Goal: Transaction & Acquisition: Subscribe to service/newsletter

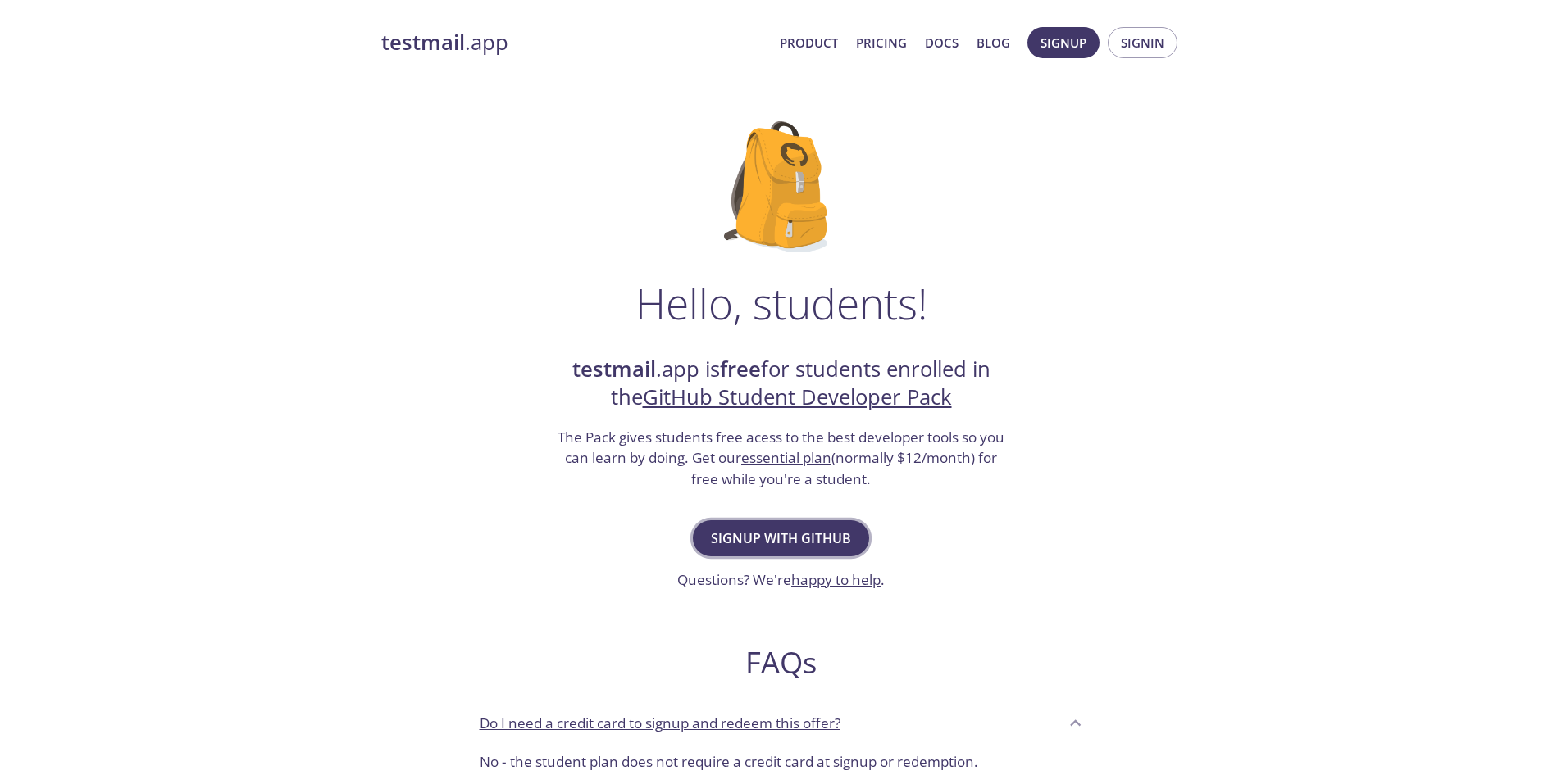
click at [809, 527] on span "Signup with GitHub" at bounding box center [781, 538] width 141 height 23
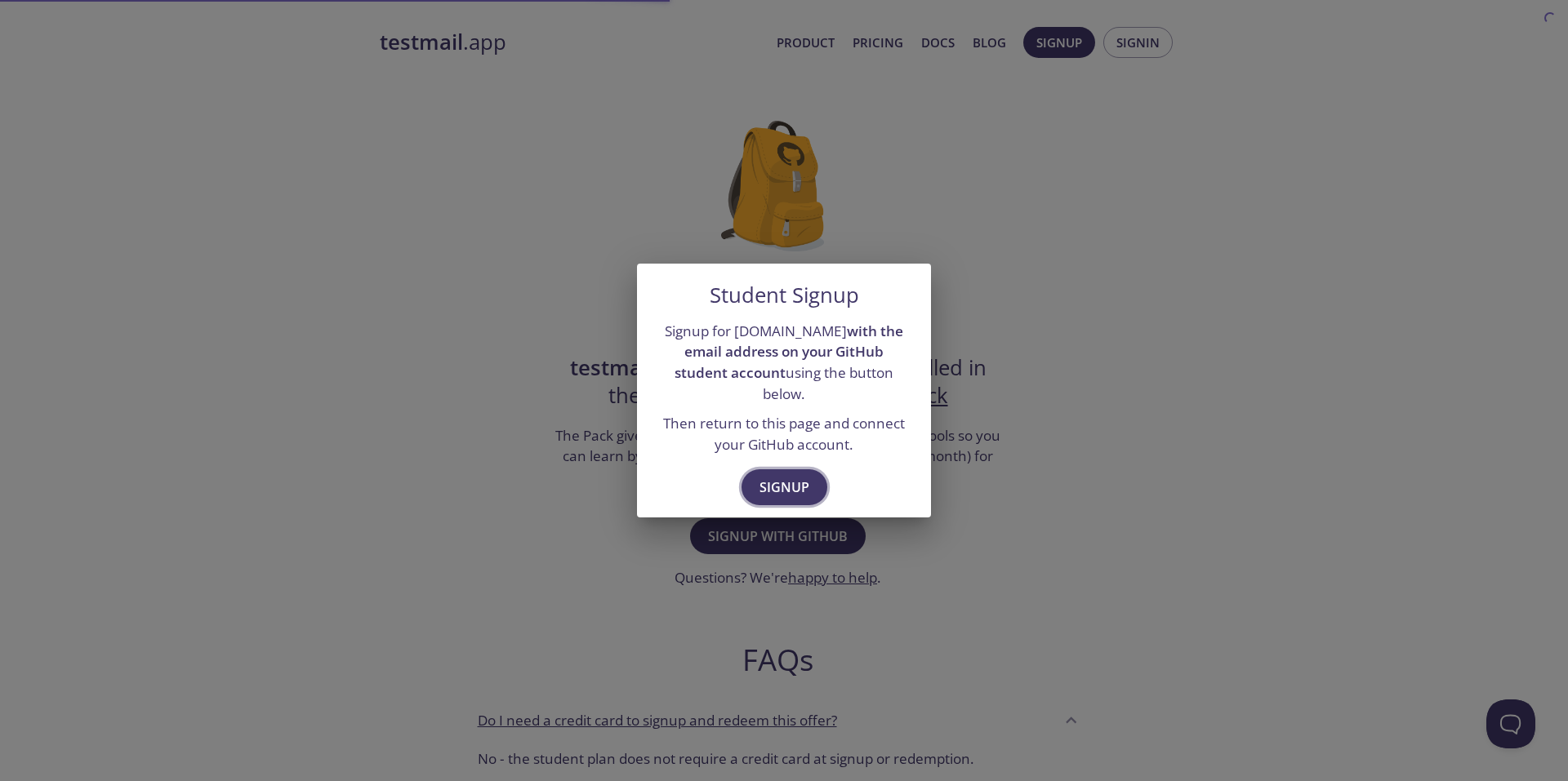
click at [777, 478] on span "Signup" at bounding box center [784, 487] width 49 height 22
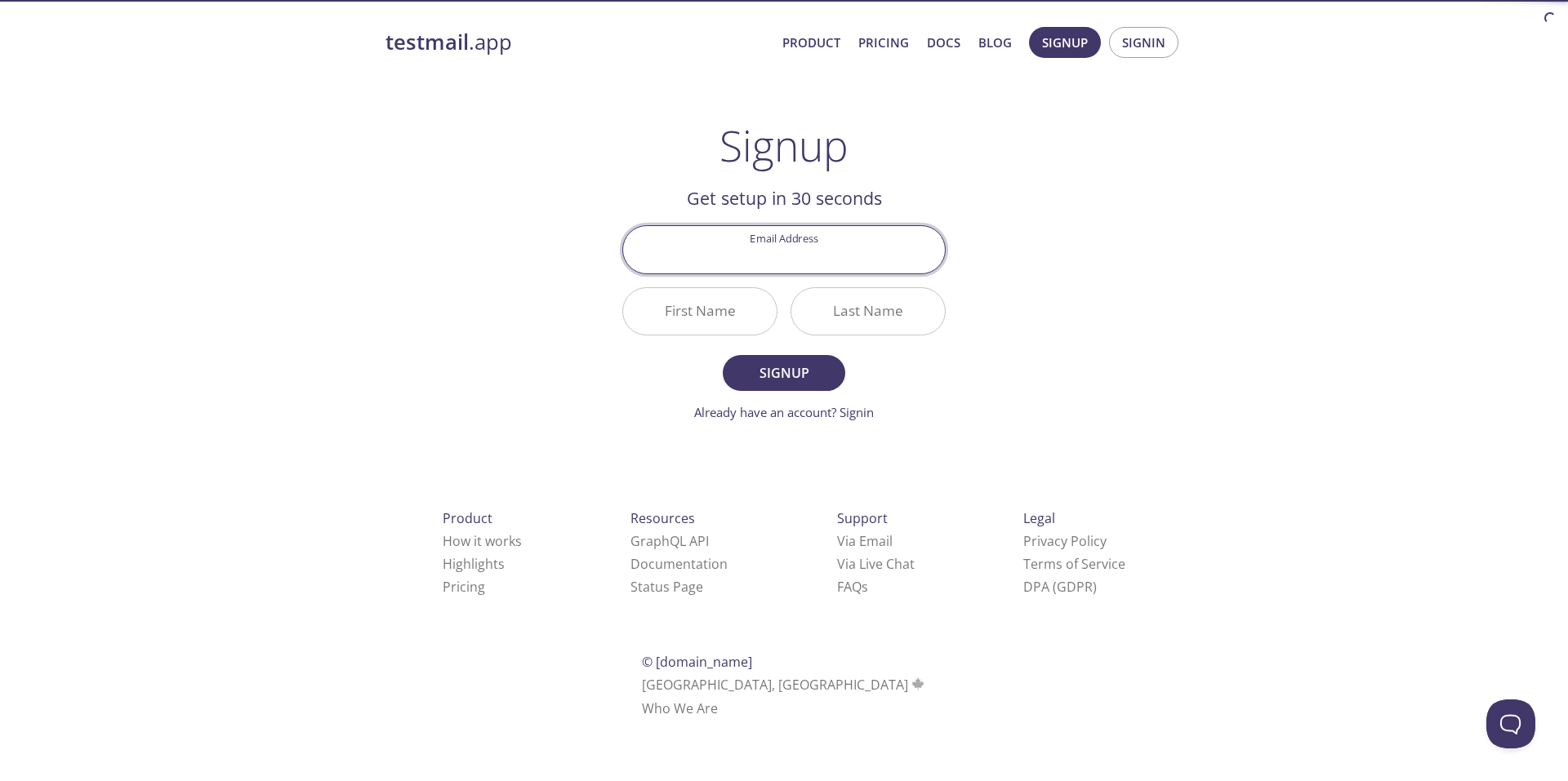
click at [772, 251] on input "Email Address" at bounding box center [784, 250] width 322 height 47
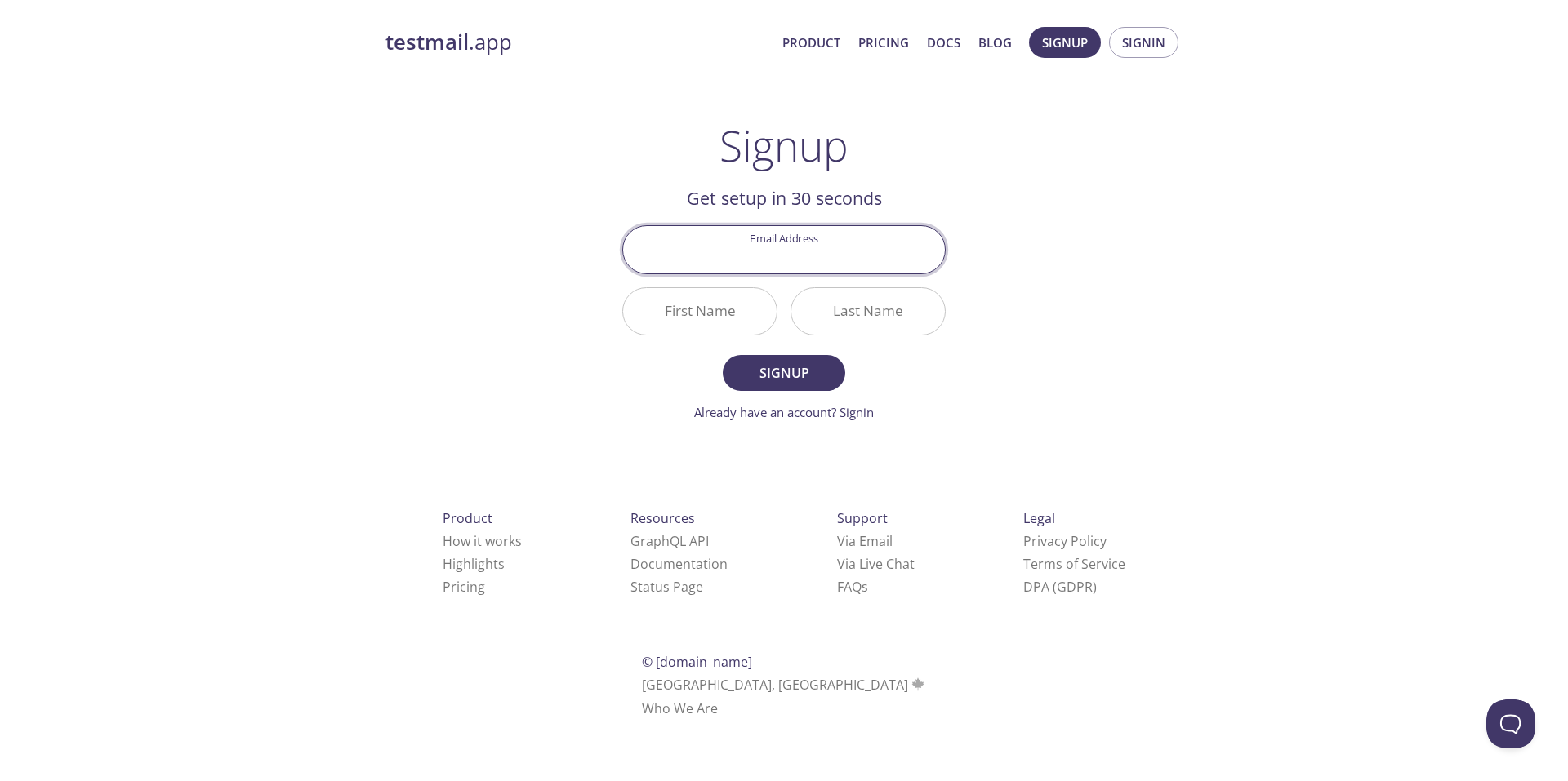
click at [754, 250] on input "Email Address" at bounding box center [784, 250] width 322 height 47
click at [1349, 253] on div "testmail .app Product Pricing Docs Blog Signup Signin Signup Get setup in 30 se…" at bounding box center [784, 390] width 1568 height 750
click at [775, 254] on input "Email Address" at bounding box center [784, 250] width 322 height 47
type input "talhahussain564786@gmail.com"
click at [723, 318] on input "First Name" at bounding box center [700, 312] width 154 height 47
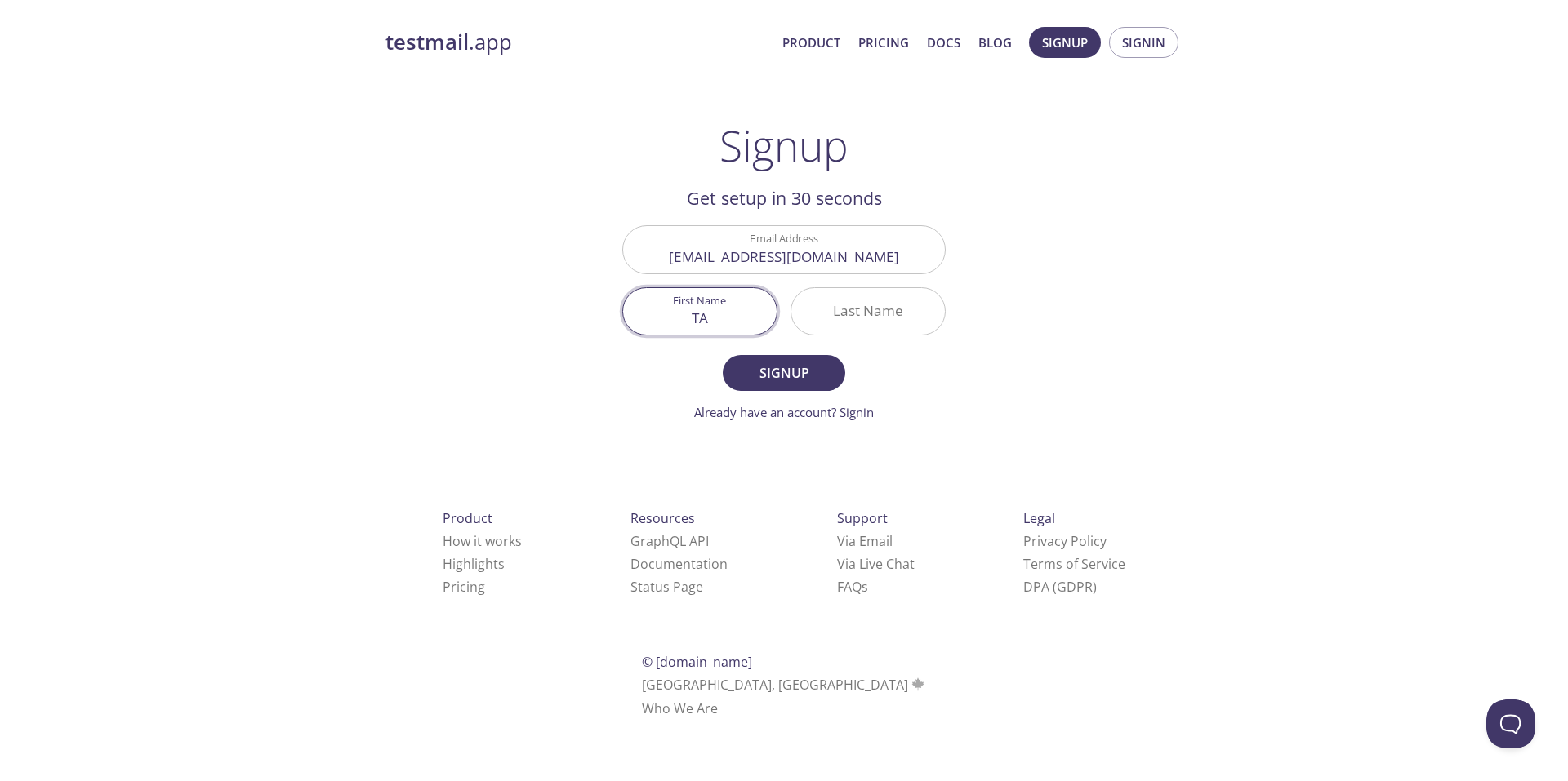
type input "T"
type input "Talha"
click at [844, 326] on input "Last Name" at bounding box center [868, 312] width 154 height 47
type input "Hussain"
click at [783, 365] on span "Signup" at bounding box center [784, 373] width 86 height 22
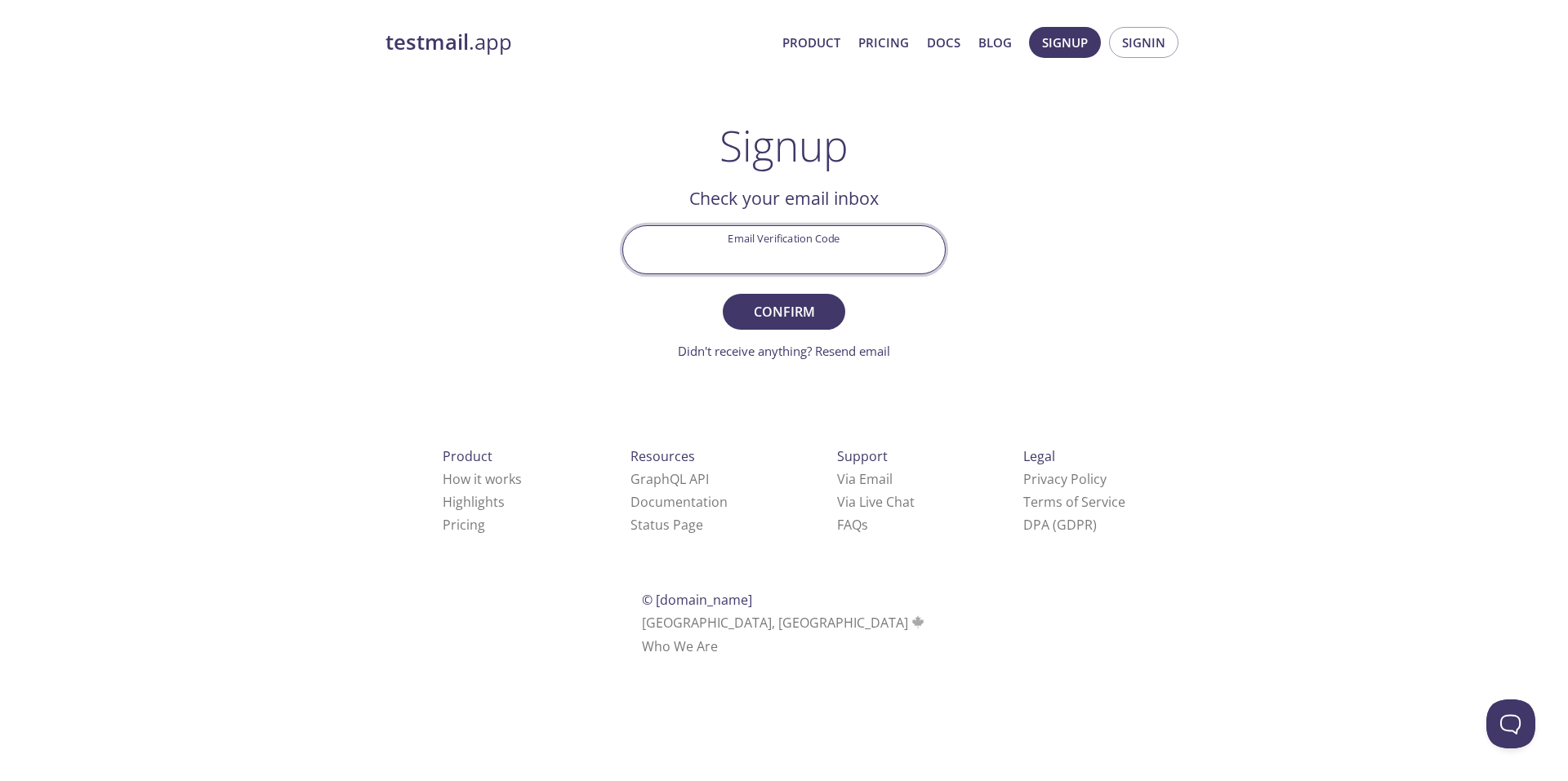
click at [785, 249] on input "Email Verification Code" at bounding box center [784, 250] width 322 height 47
click at [1148, 275] on div "testmail .app Product Pricing Docs Blog Signup Signin Signup Get setup in 30 se…" at bounding box center [783, 360] width 836 height 688
click at [781, 265] on input "Email Verification Code" at bounding box center [784, 250] width 322 height 47
type input "2WT46ZL"
click at [832, 312] on button "Confirm" at bounding box center [784, 312] width 122 height 36
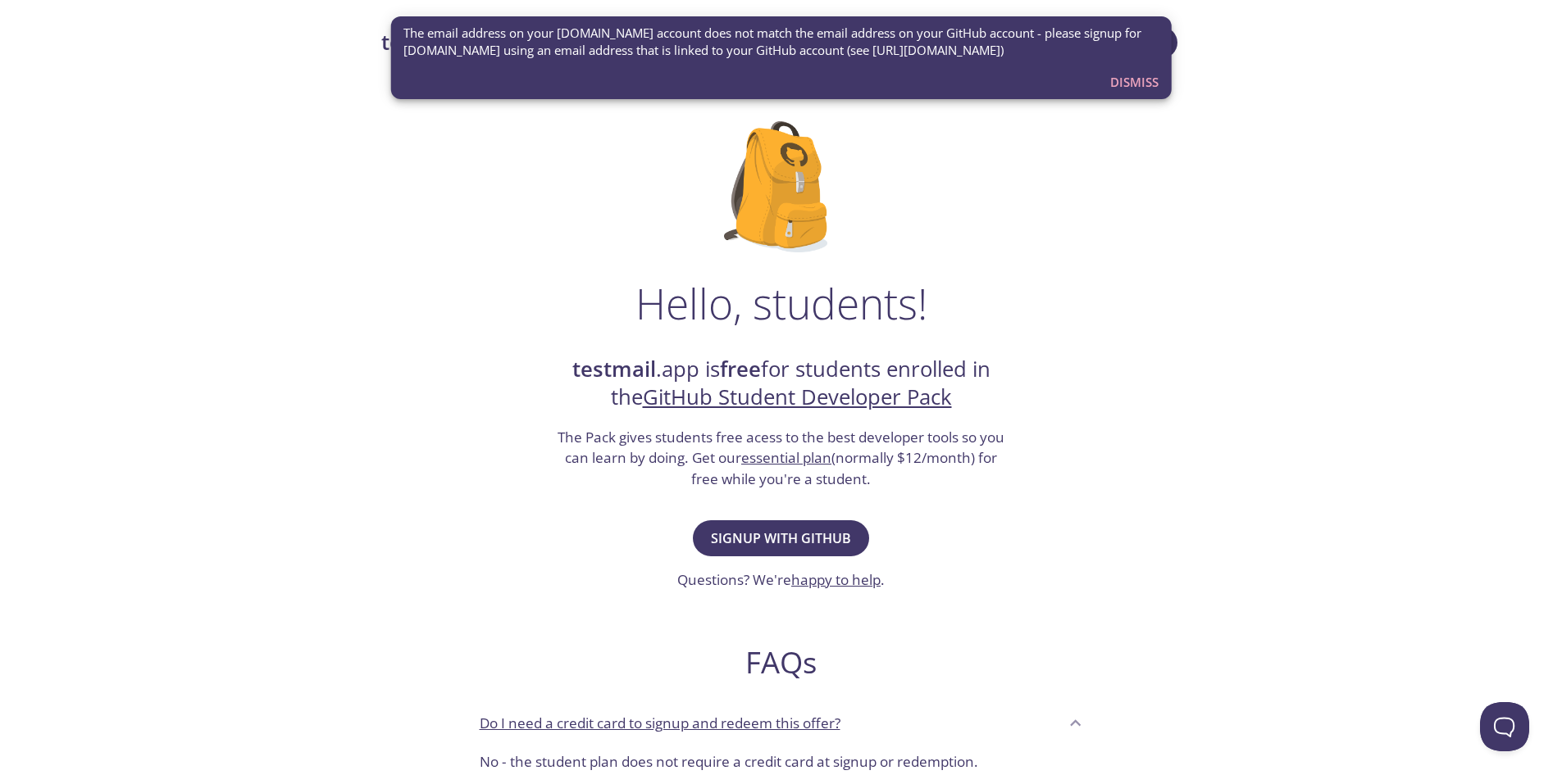
click at [1042, 280] on div "Hello, students! testmail .app is free for students enrolled in the GitHub Stud…" at bounding box center [781, 596] width 800 height 1001
click at [1128, 84] on span "Dismiss" at bounding box center [1135, 82] width 49 height 22
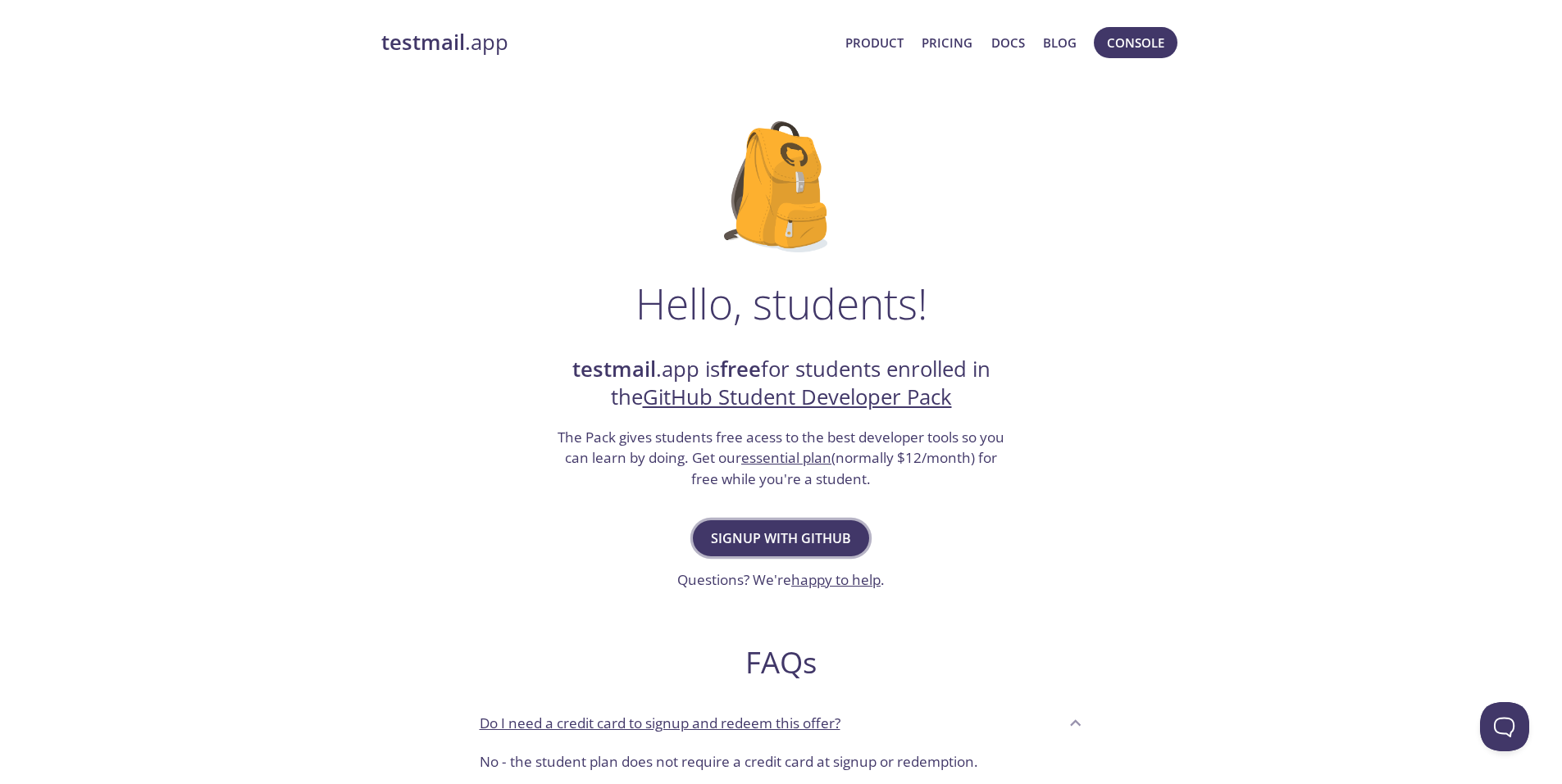
click at [809, 552] on button "Signup with GitHub" at bounding box center [781, 539] width 177 height 36
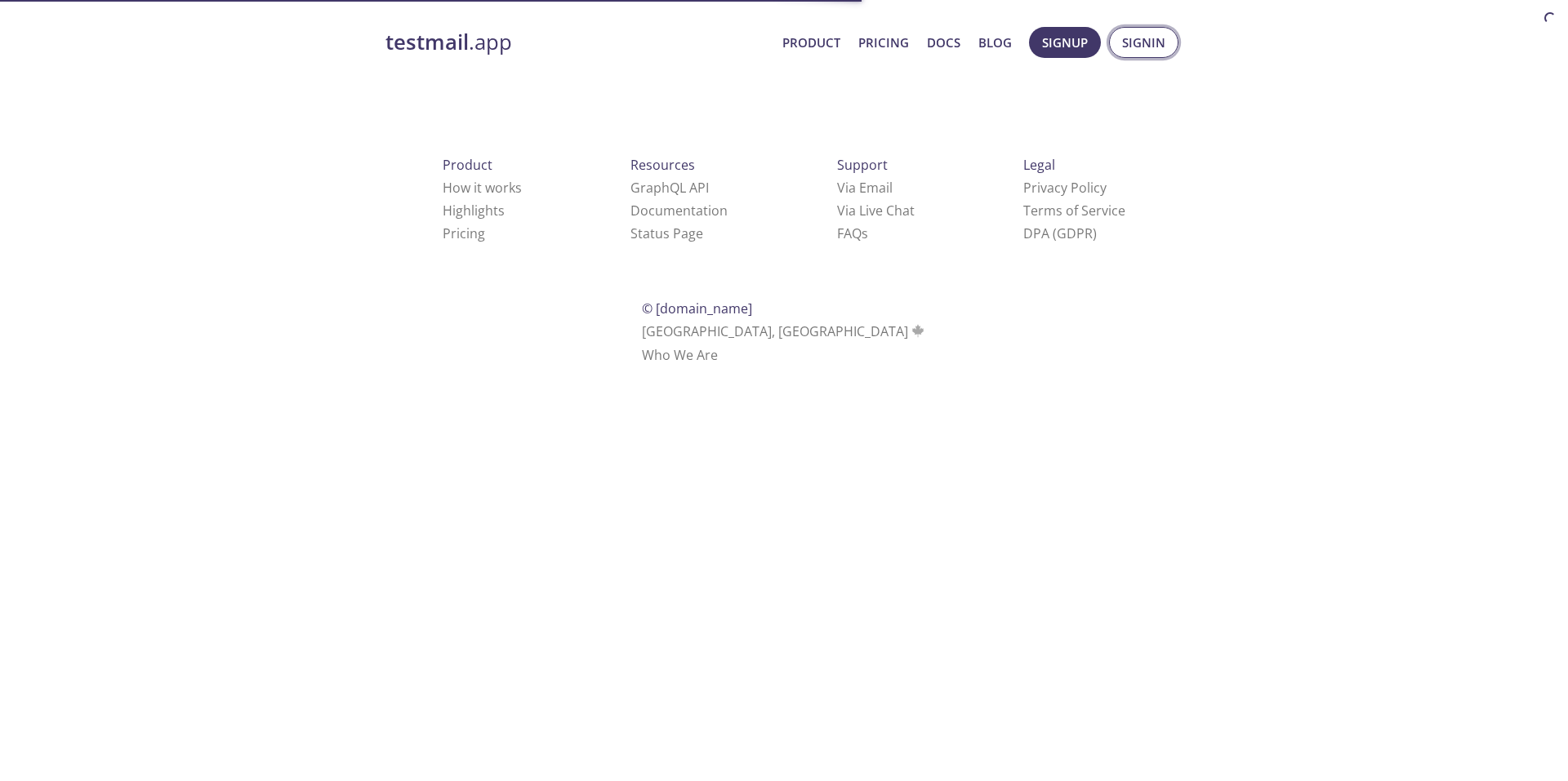
click at [1132, 48] on span "Signin" at bounding box center [1144, 42] width 43 height 22
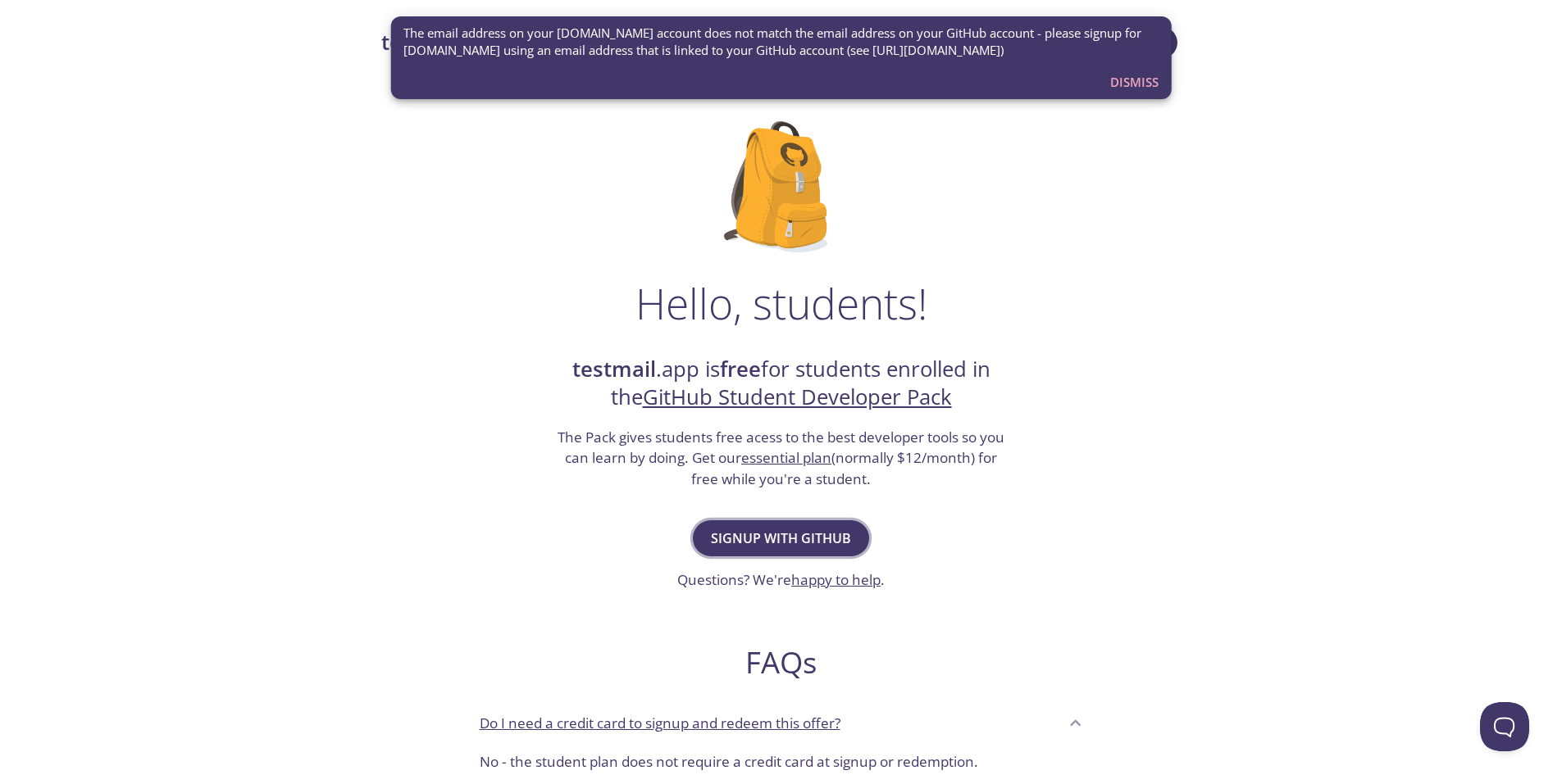
click at [784, 546] on span "Signup with GitHub" at bounding box center [781, 538] width 141 height 23
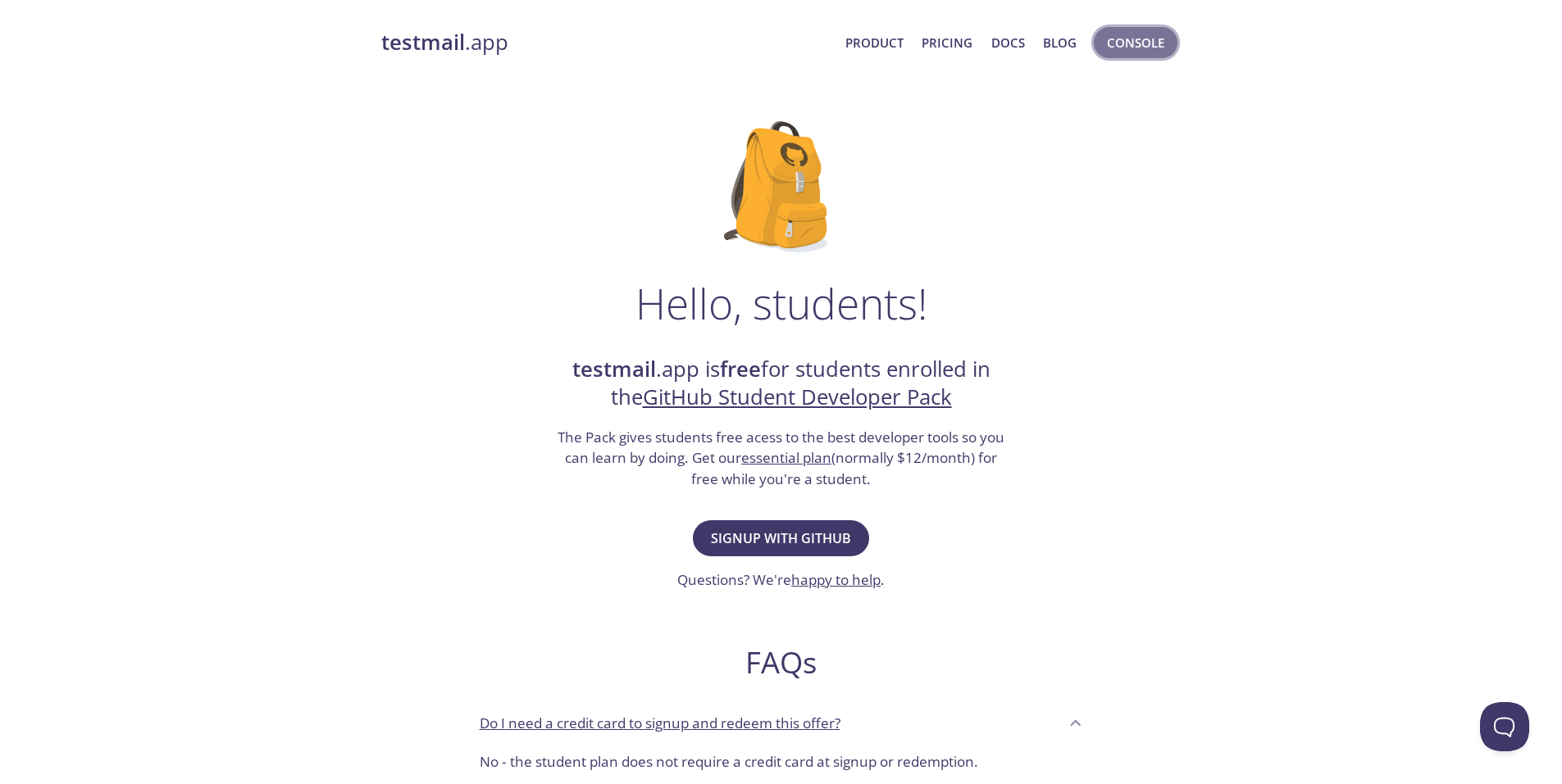
click at [1158, 41] on span "Console" at bounding box center [1136, 42] width 58 height 22
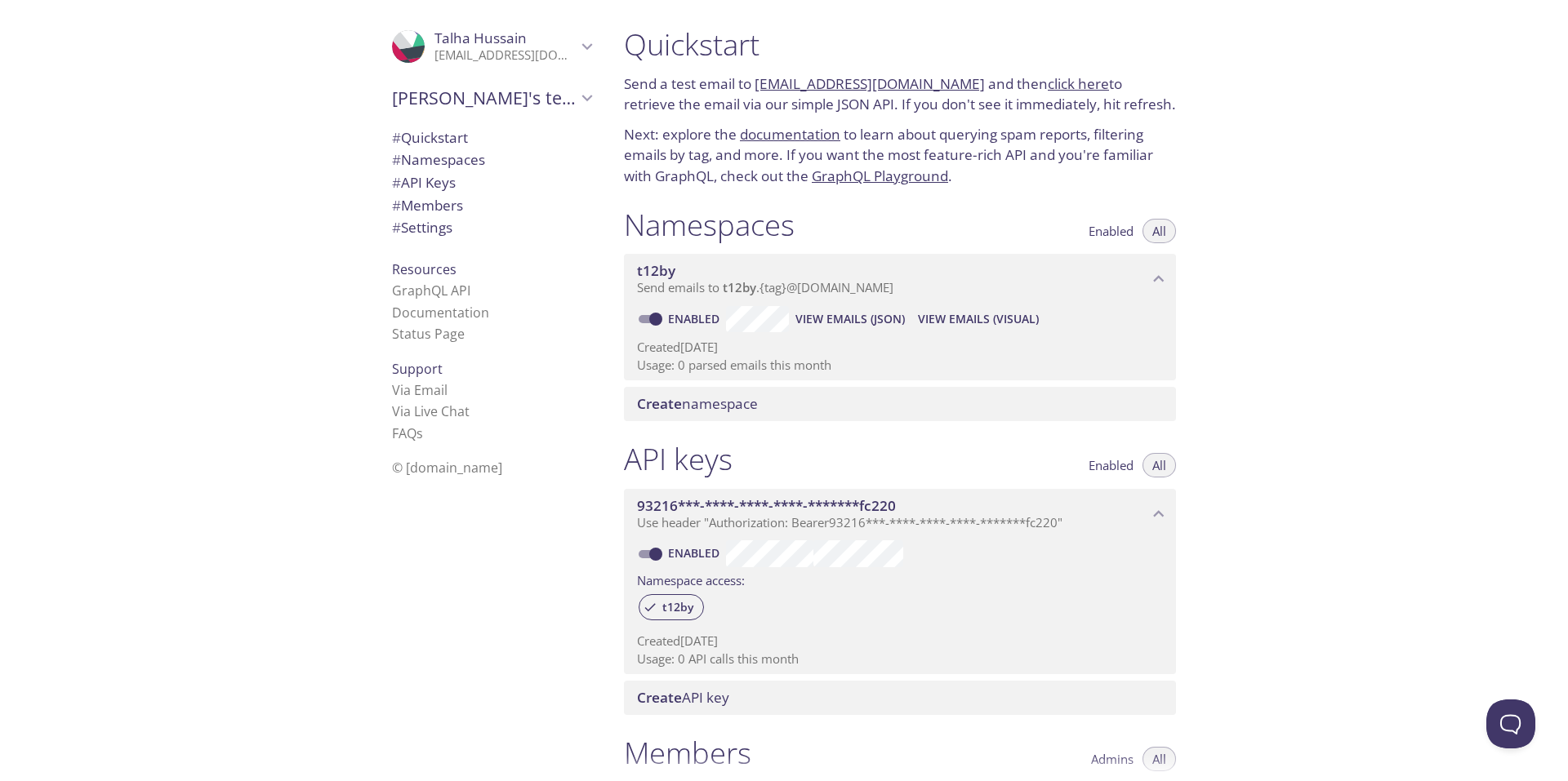
click at [425, 209] on span "# Members" at bounding box center [427, 205] width 71 height 19
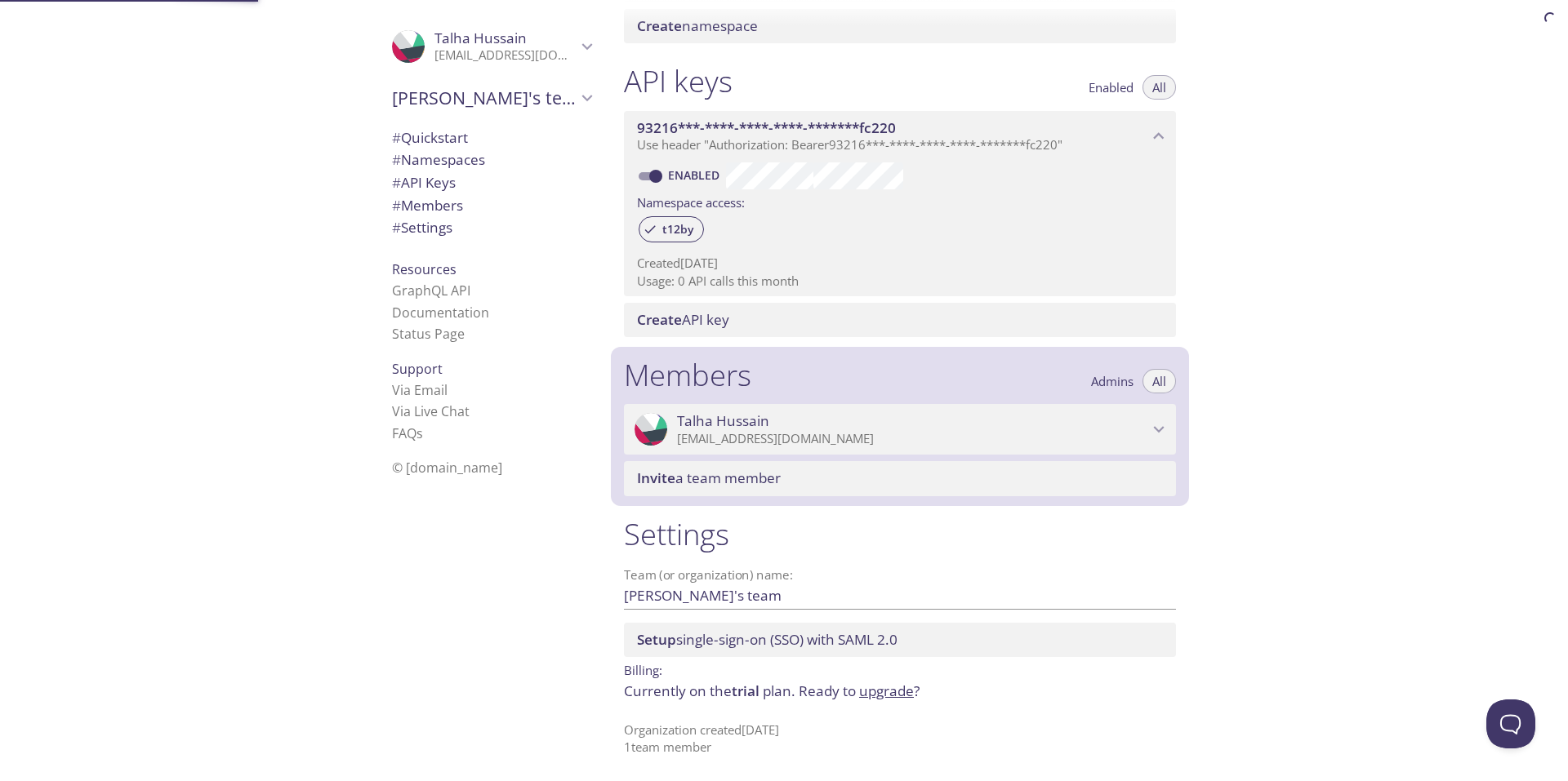
scroll to position [380, 0]
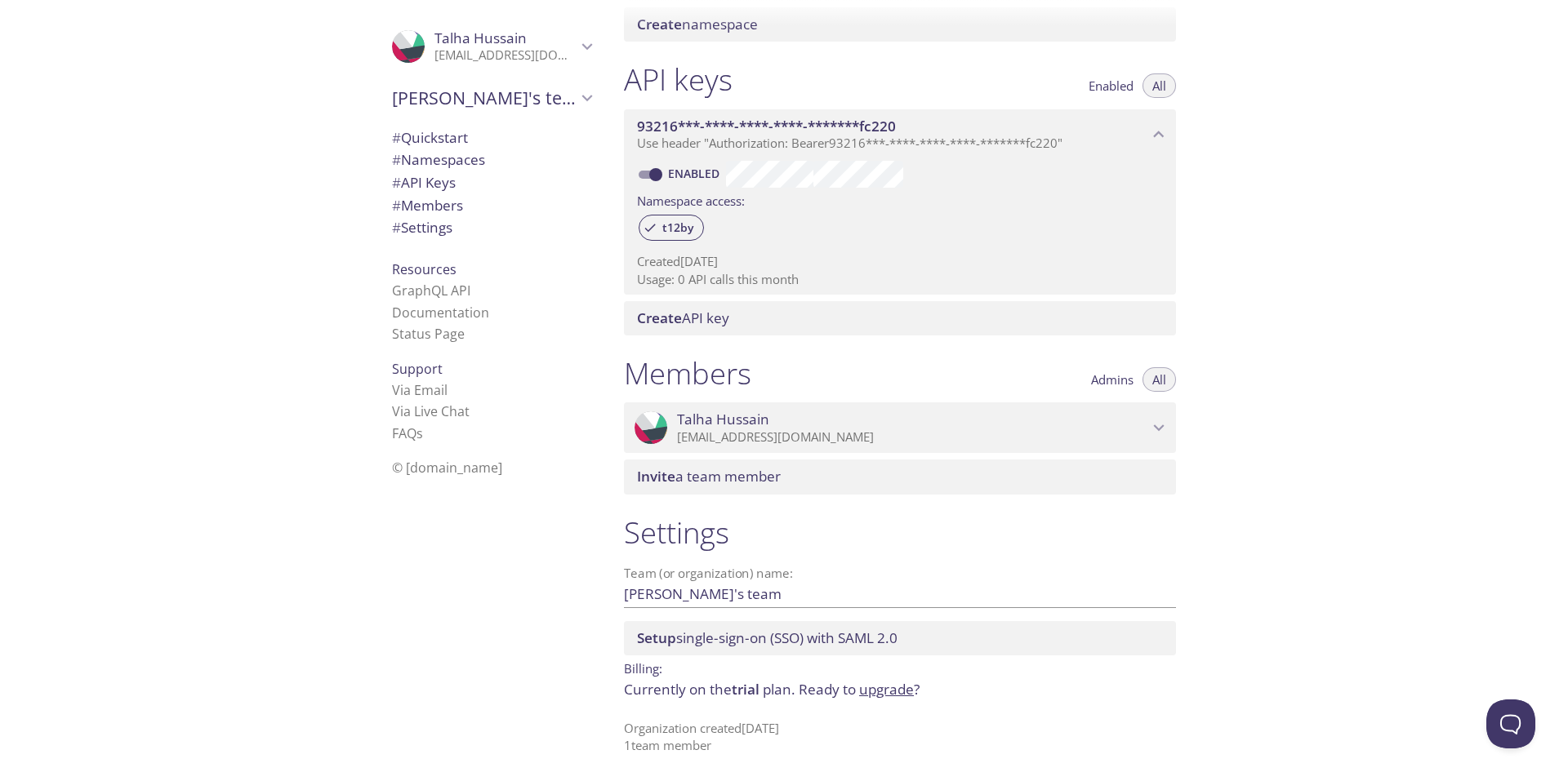
click at [1029, 447] on div ".cls-1 { fill: #6d5ca8; } .cls-2 { fill: #3fc191; } .cls-3 { fill: #3b4752; } .…" at bounding box center [900, 427] width 552 height 50
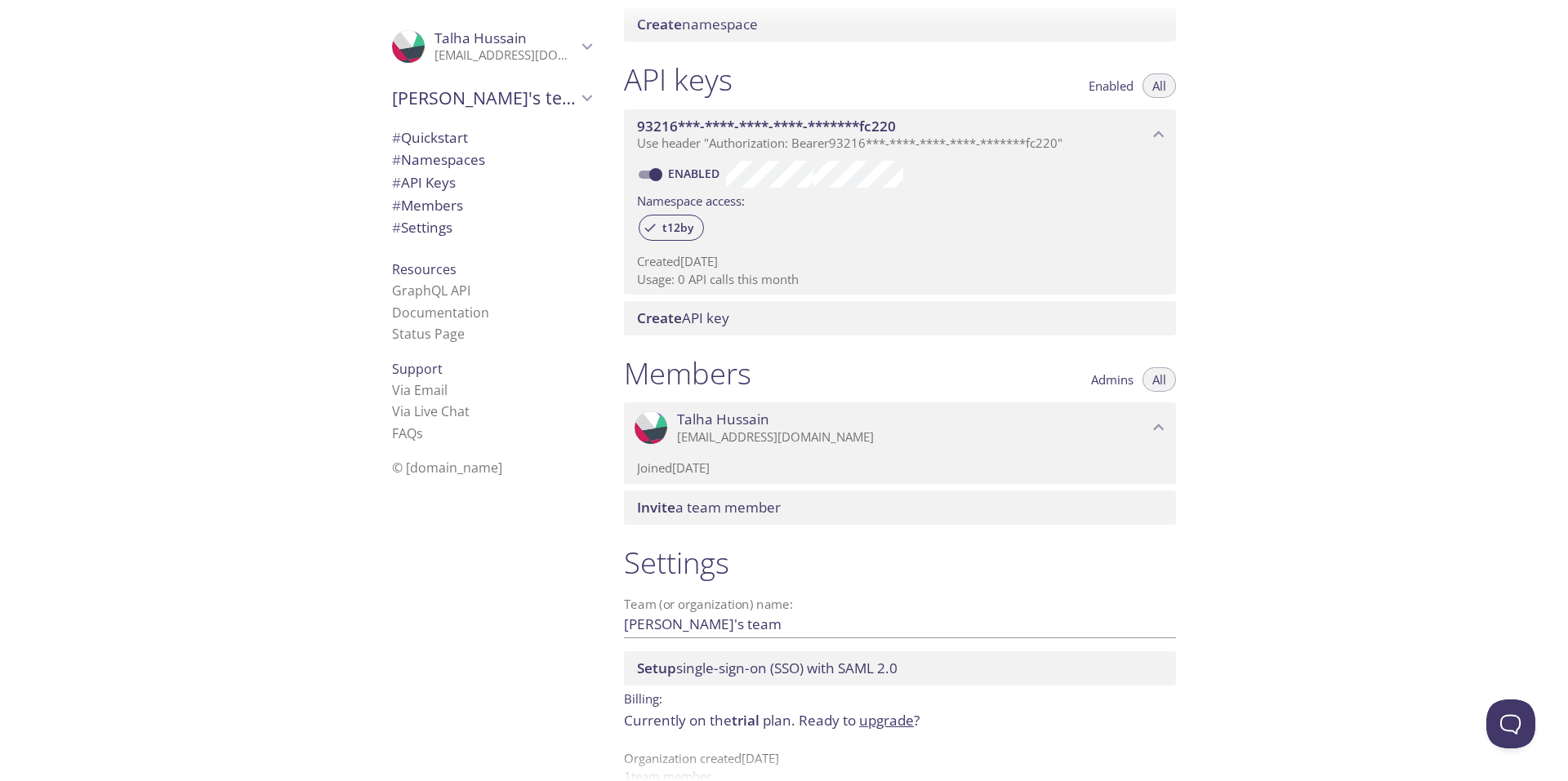
click at [1106, 380] on span "Admins" at bounding box center [1112, 380] width 42 height 0
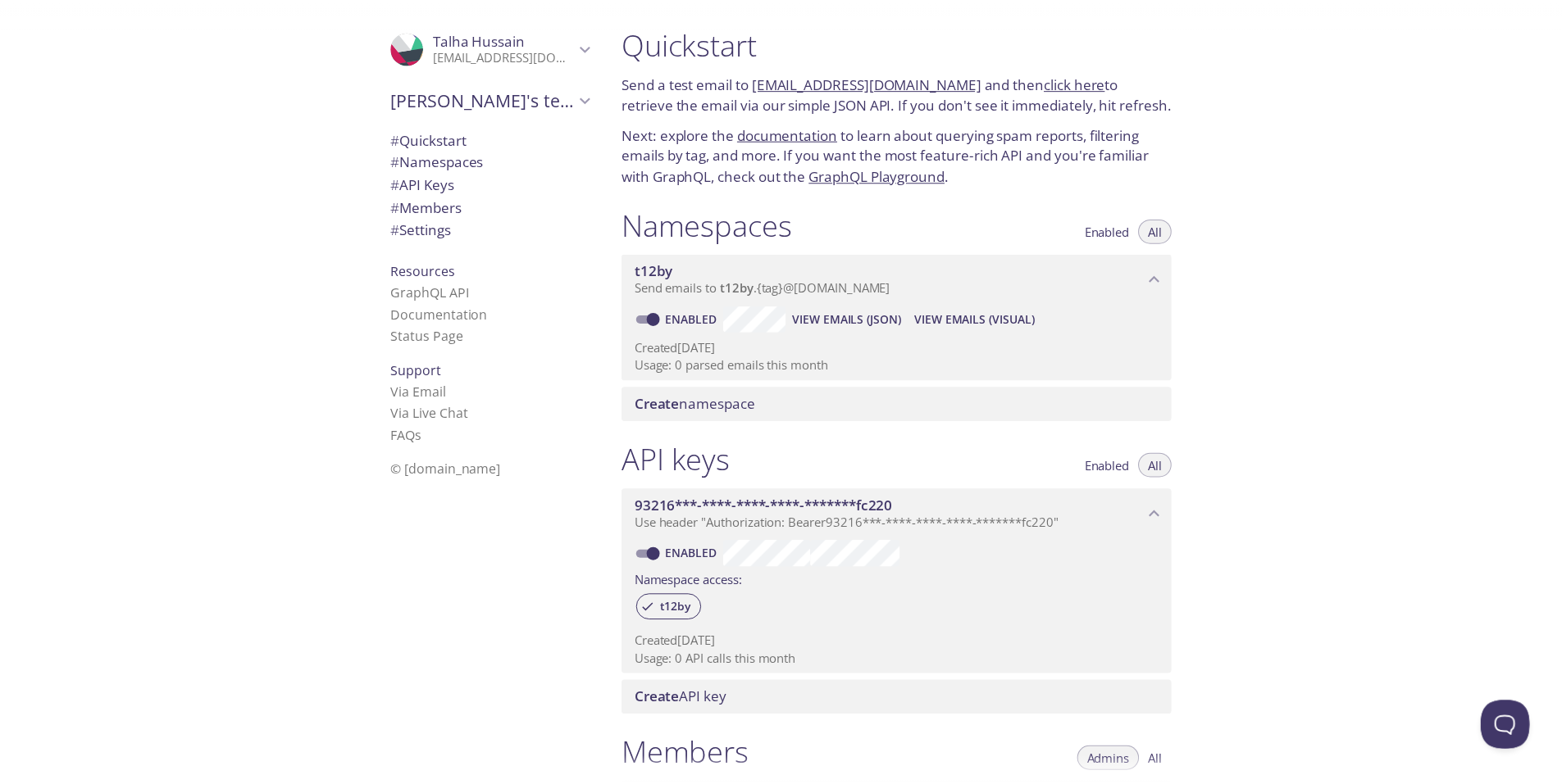
scroll to position [0, 0]
click at [478, 88] on span "Talha's team" at bounding box center [487, 97] width 186 height 23
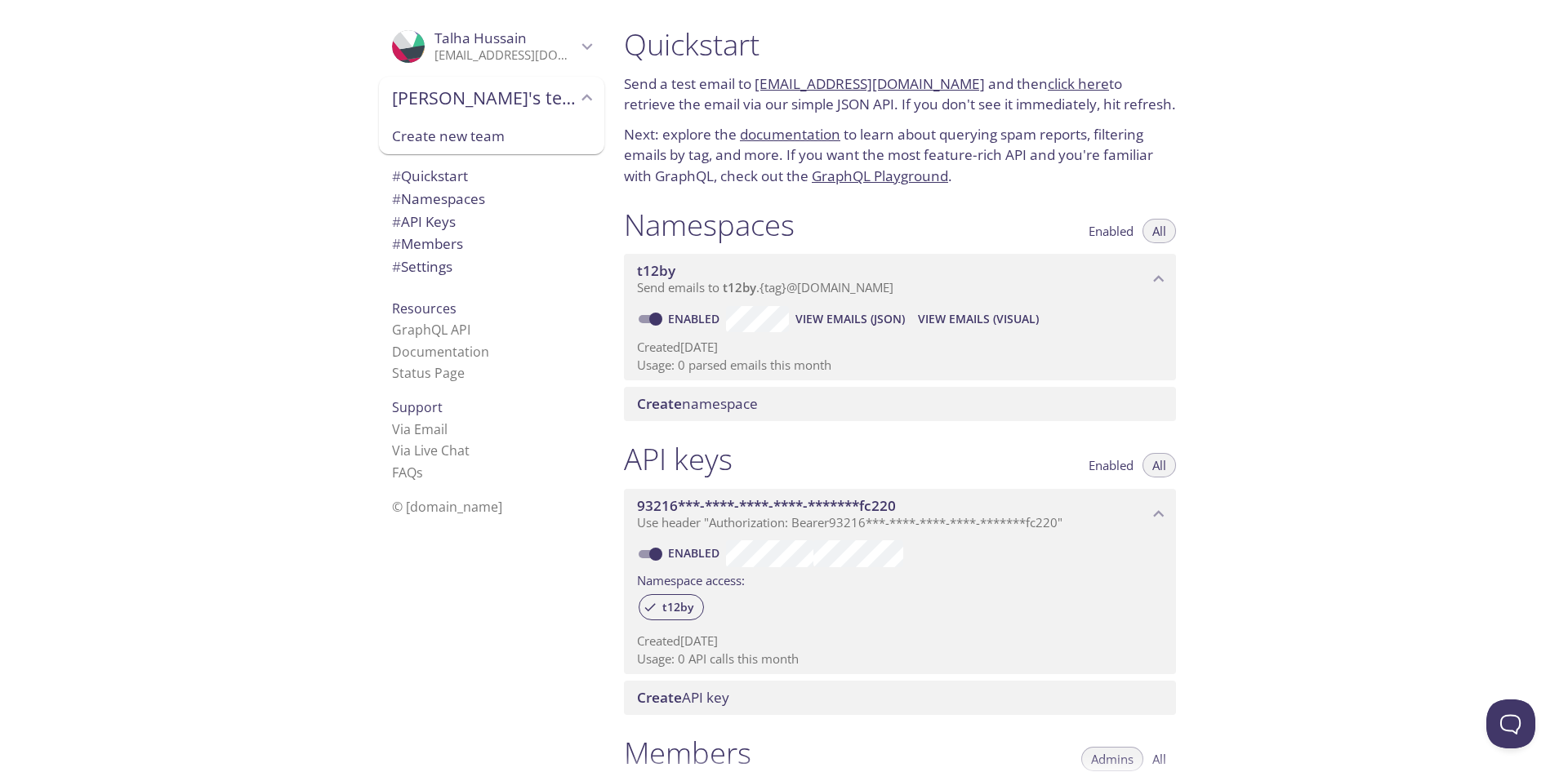
click at [551, 48] on p "talhahussain564786@gmail.com" at bounding box center [506, 56] width 142 height 16
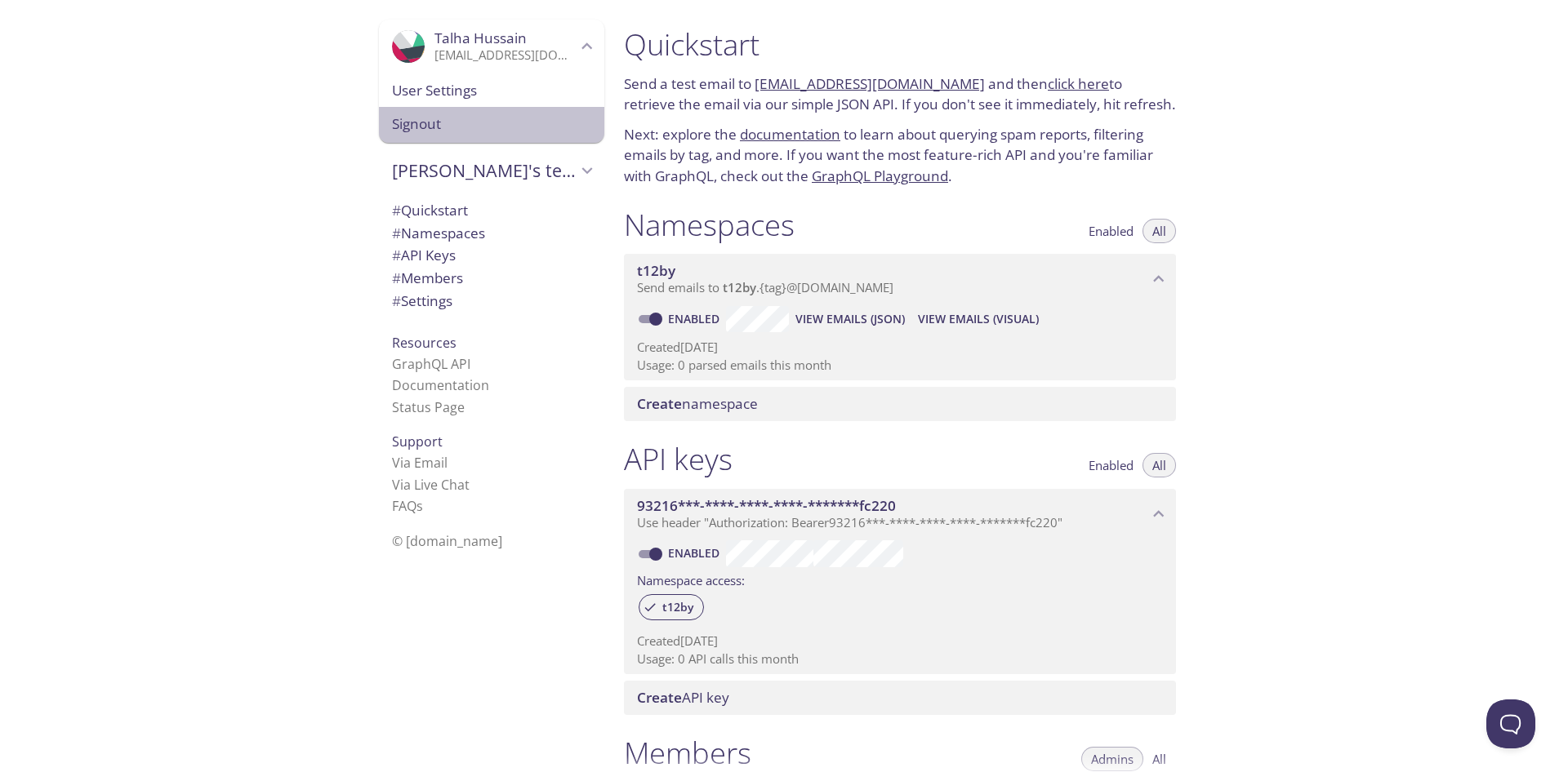
click at [472, 128] on span "Signout" at bounding box center [492, 124] width 199 height 22
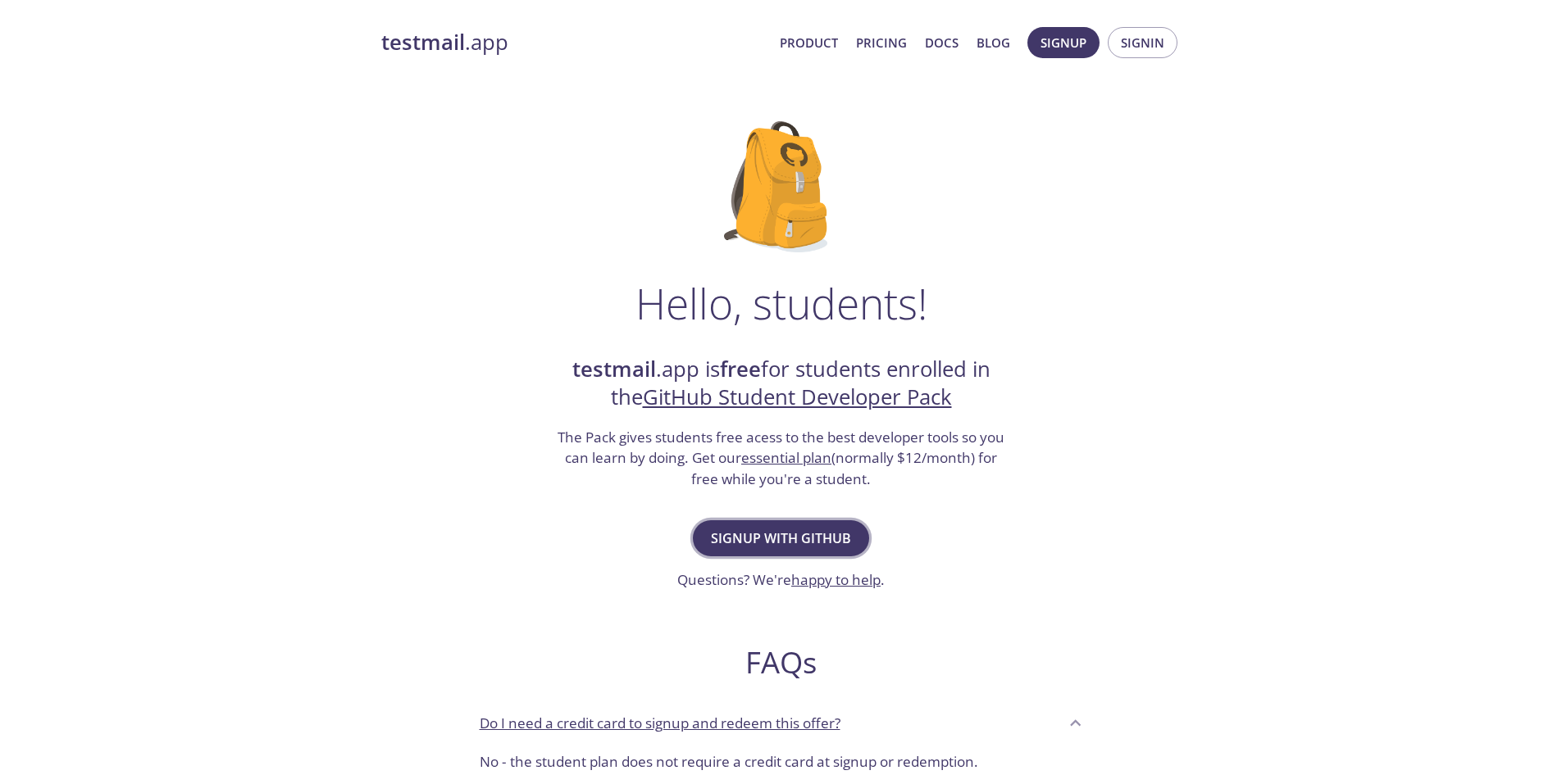
click at [817, 533] on span "Signup with GitHub" at bounding box center [781, 538] width 141 height 23
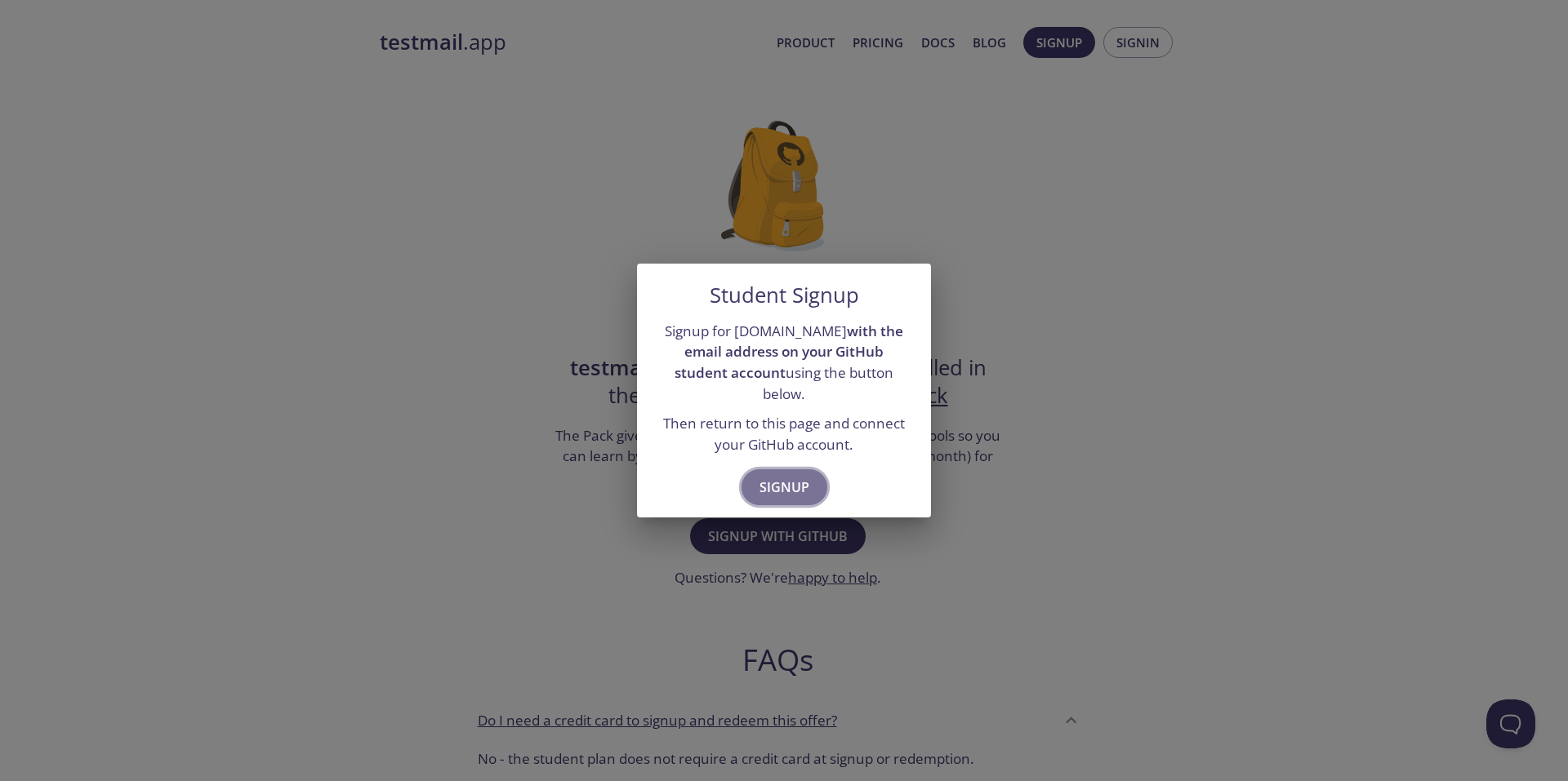
click at [786, 479] on span "Signup" at bounding box center [784, 487] width 49 height 22
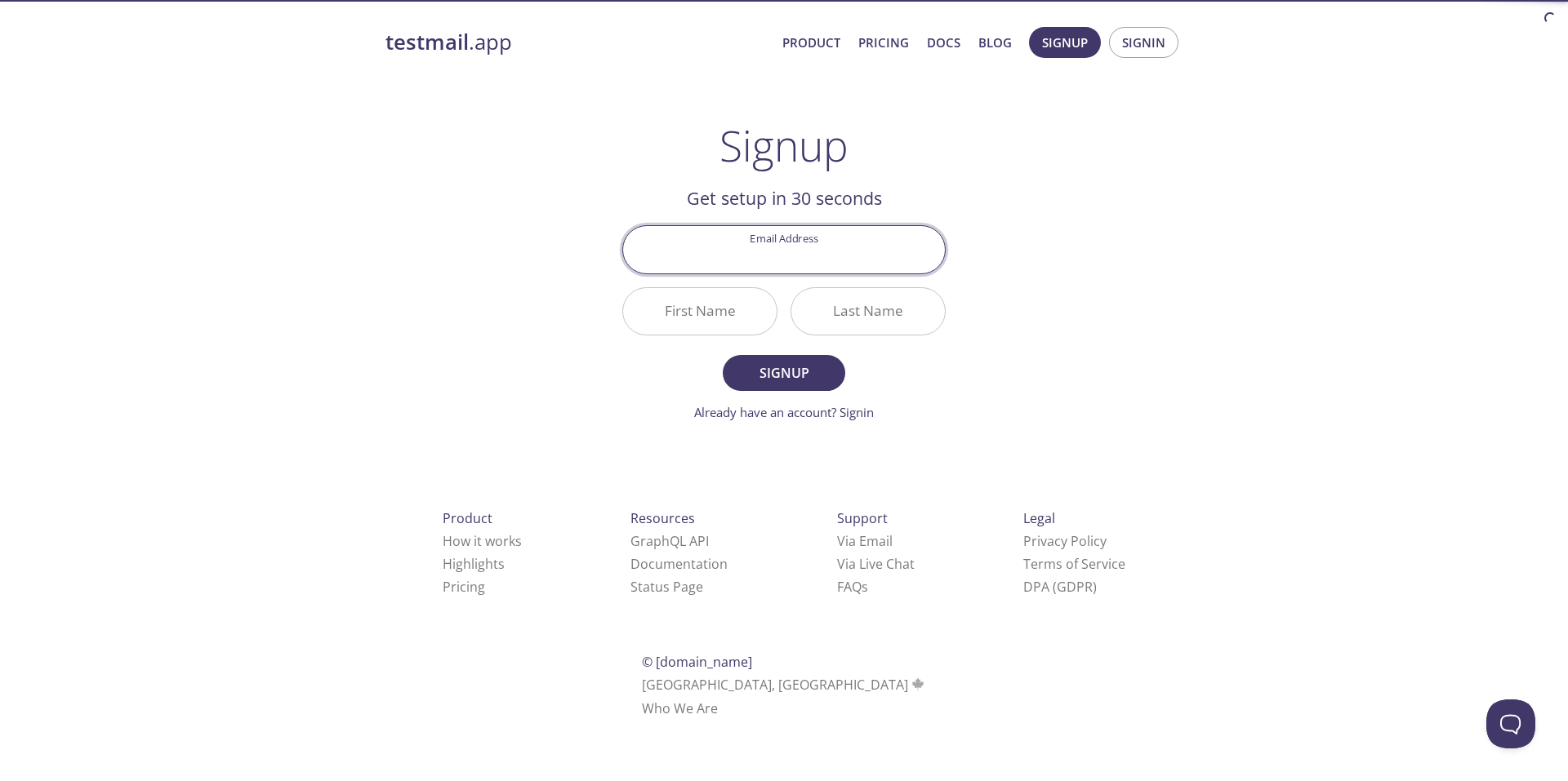
click at [763, 264] on input "Email Address" at bounding box center [784, 250] width 322 height 47
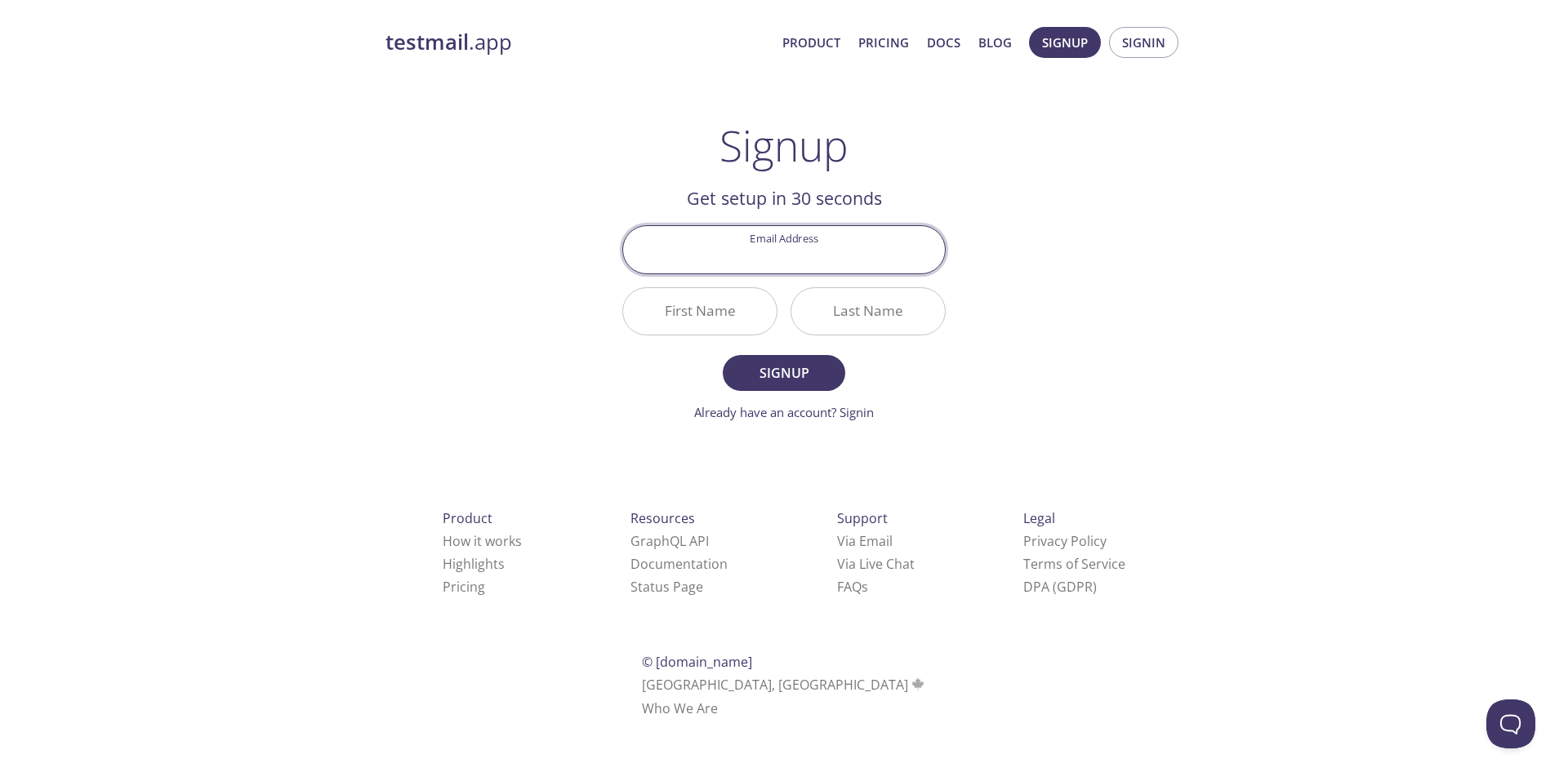
type input "[EMAIL_ADDRESS][DOMAIN_NAME]"
click at [709, 315] on input "First Name" at bounding box center [700, 312] width 154 height 47
type input "Talha"
click at [886, 296] on input "Last Name" at bounding box center [868, 312] width 154 height 47
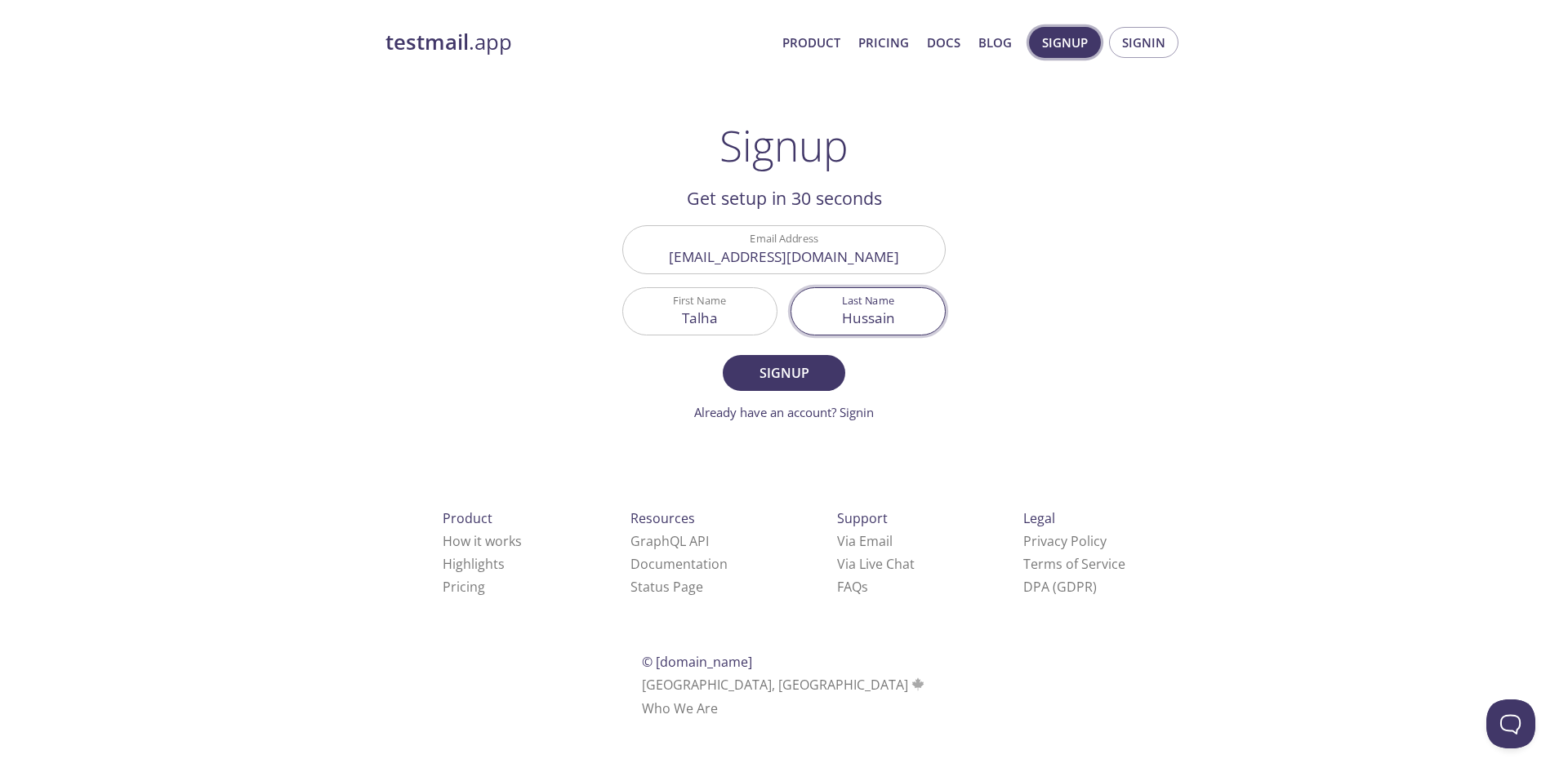
type input "Hussain"
click at [775, 381] on span "Signup" at bounding box center [784, 373] width 86 height 22
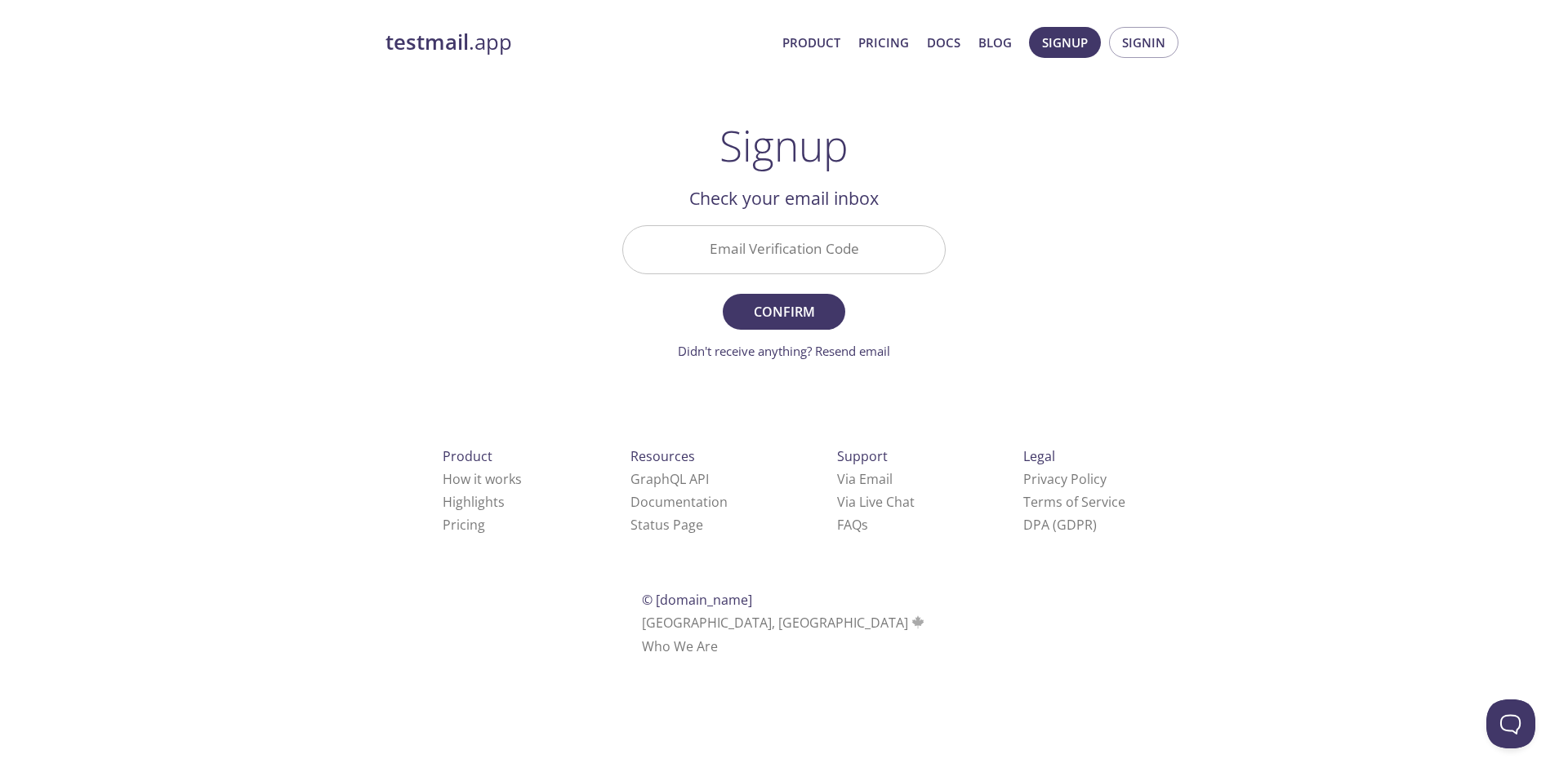
click at [736, 268] on input "Email Verification Code" at bounding box center [784, 250] width 322 height 47
type input "143PBRD"
click at [787, 317] on span "Confirm" at bounding box center [784, 312] width 86 height 22
